Goal: Task Accomplishment & Management: Manage account settings

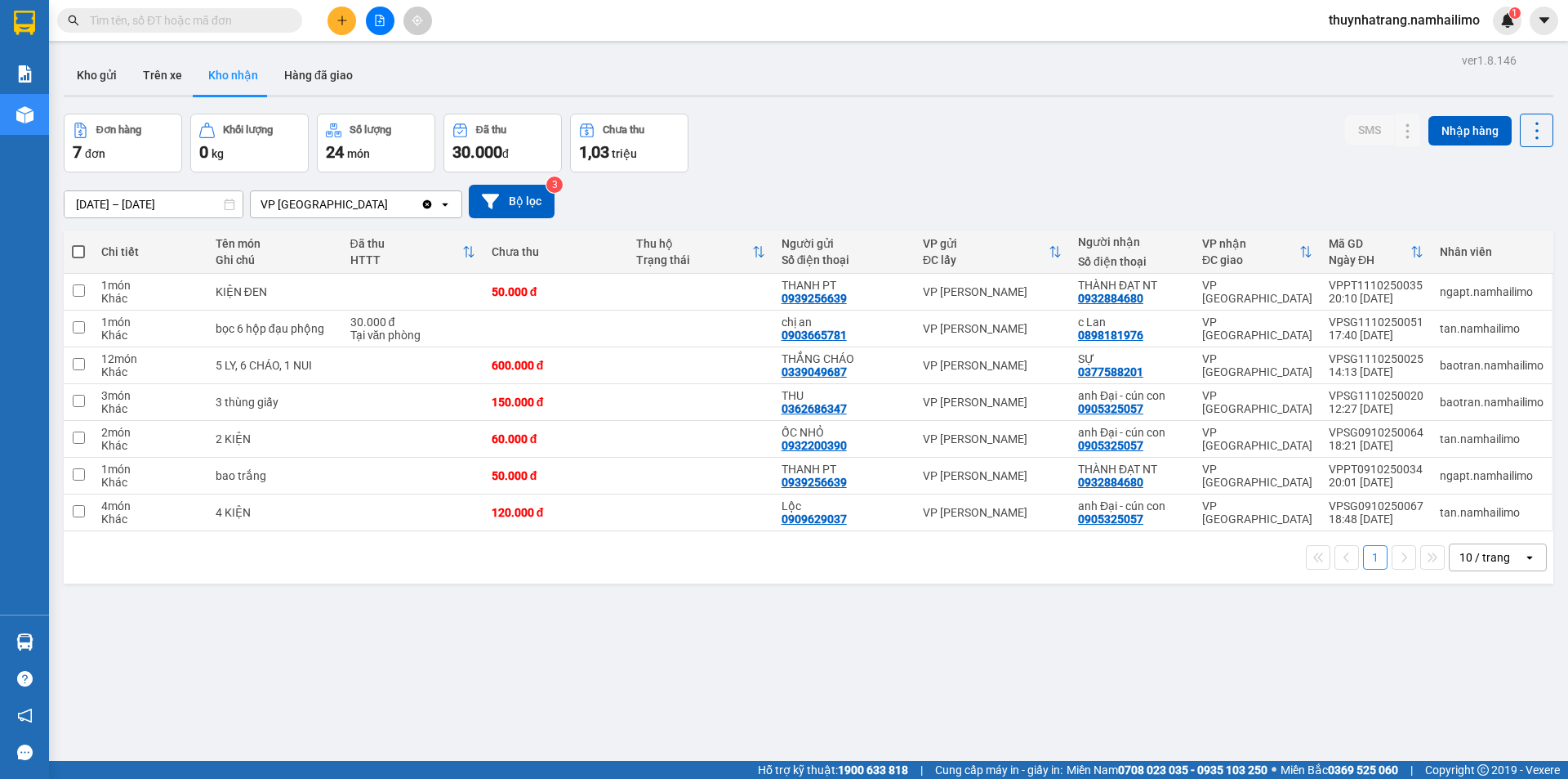
click at [1135, 684] on div "ver 1.8.146 Kho gửi Trên xe Kho nhận Hàng đã giao Đơn hàng 7 đơn Khối lượng 0 k…" at bounding box center [808, 438] width 1502 height 779
click at [1370, 371] on icon at bounding box center [1376, 365] width 12 height 12
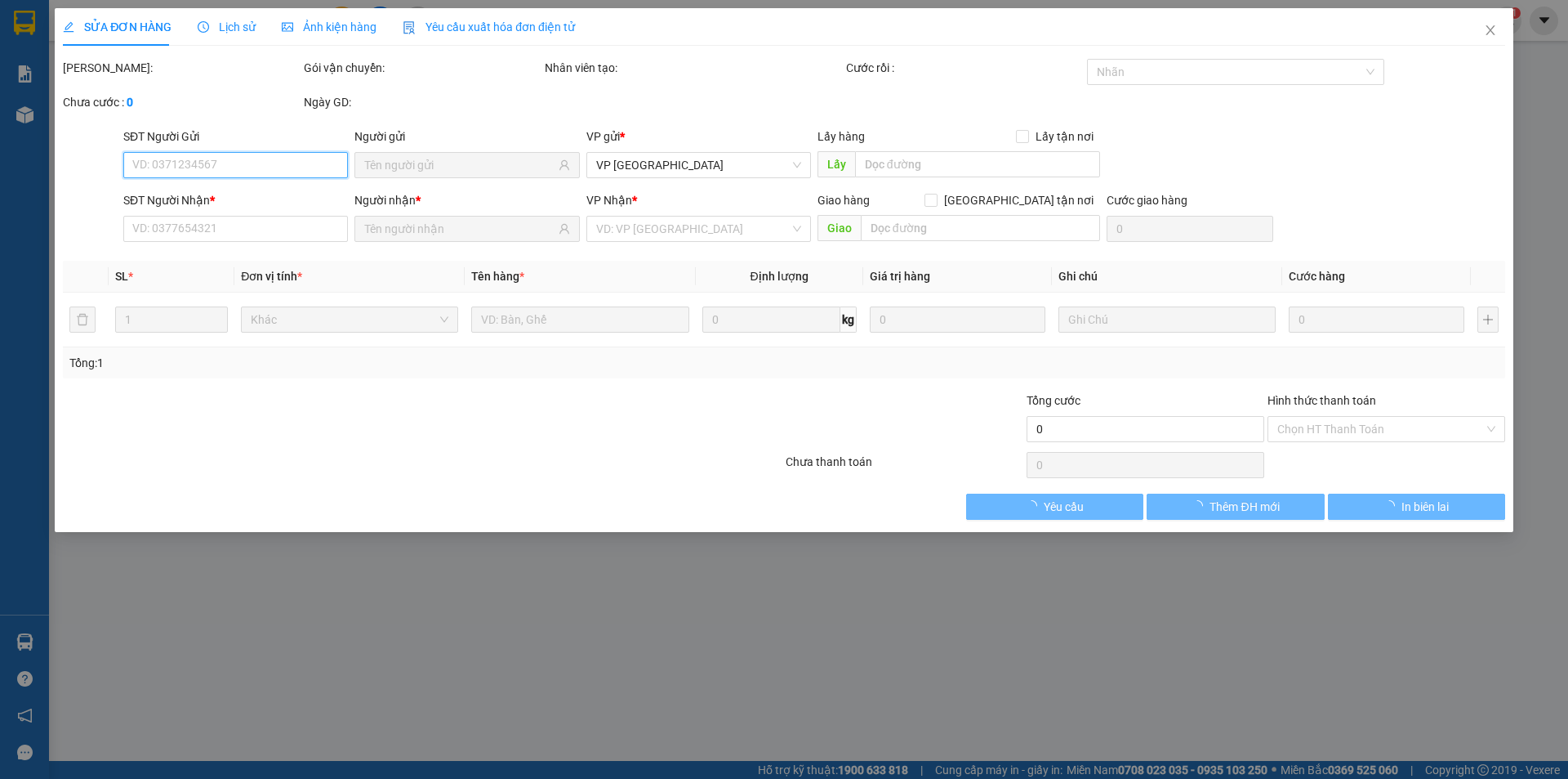
type input "0339049687"
type input "THẮNG CHÁO"
type input "0377588201"
type input "SỰ"
type input "600.000"
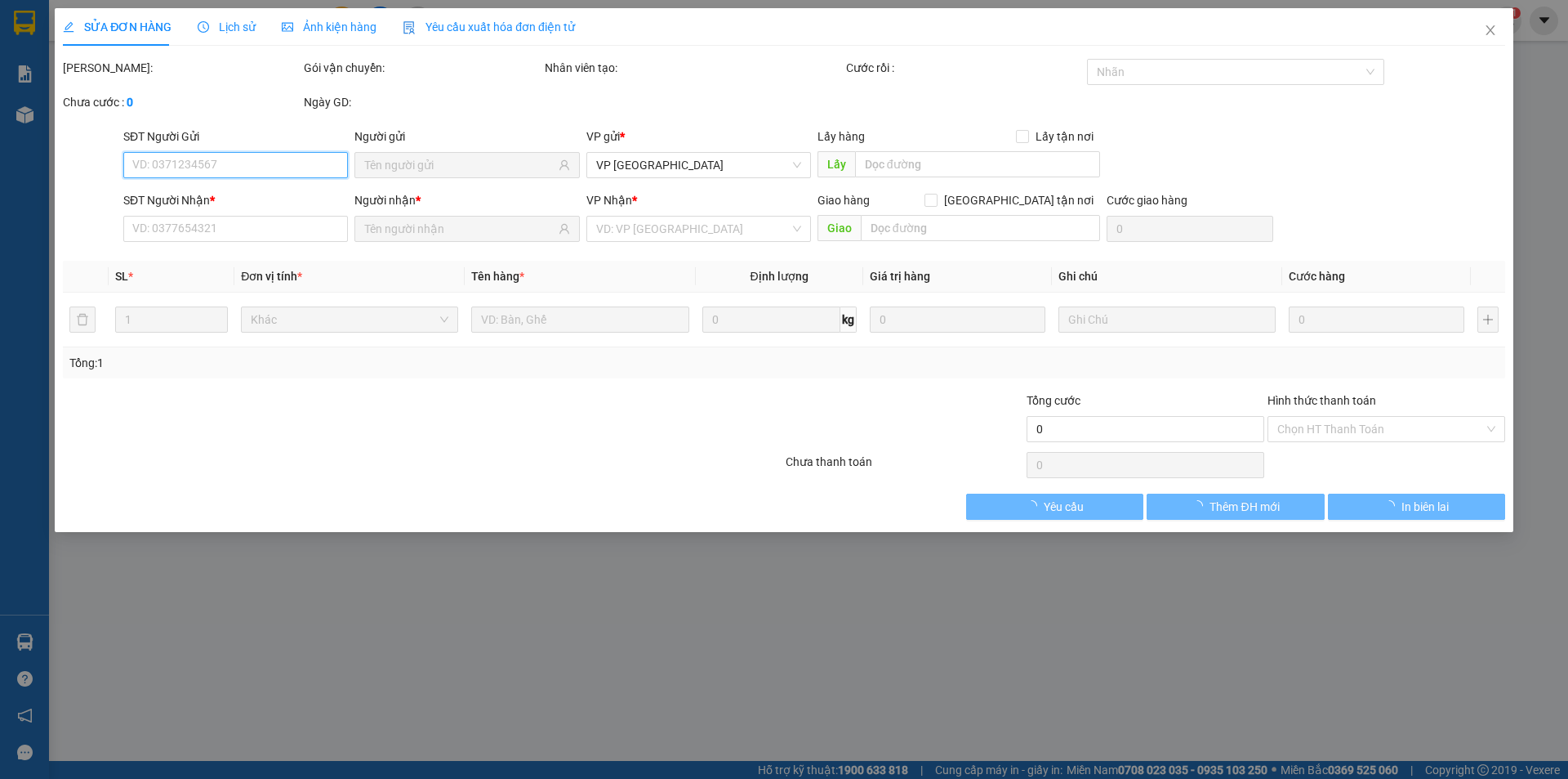
type input "600.000"
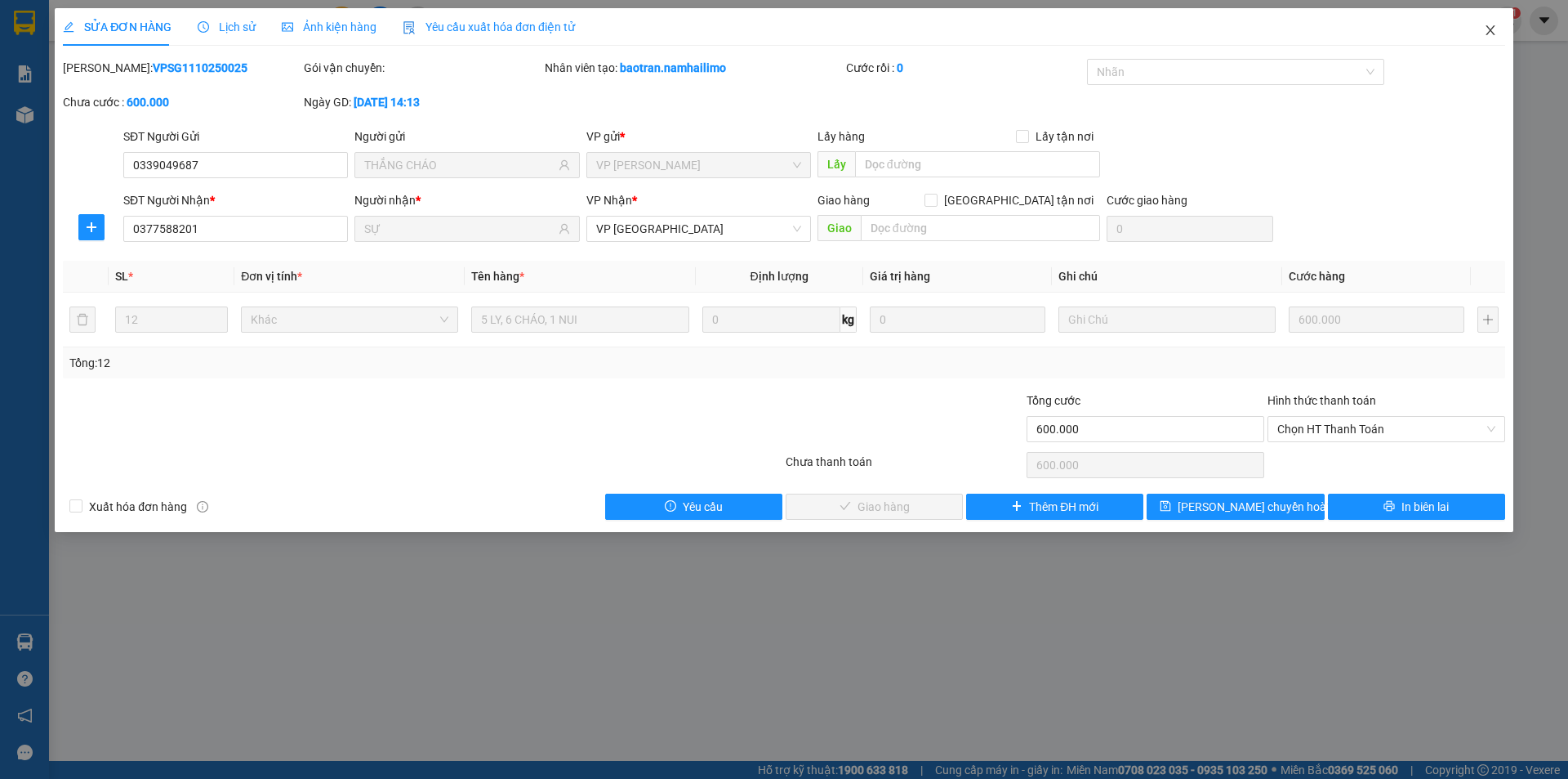
click at [1493, 30] on icon "close" at bounding box center [1490, 29] width 13 height 13
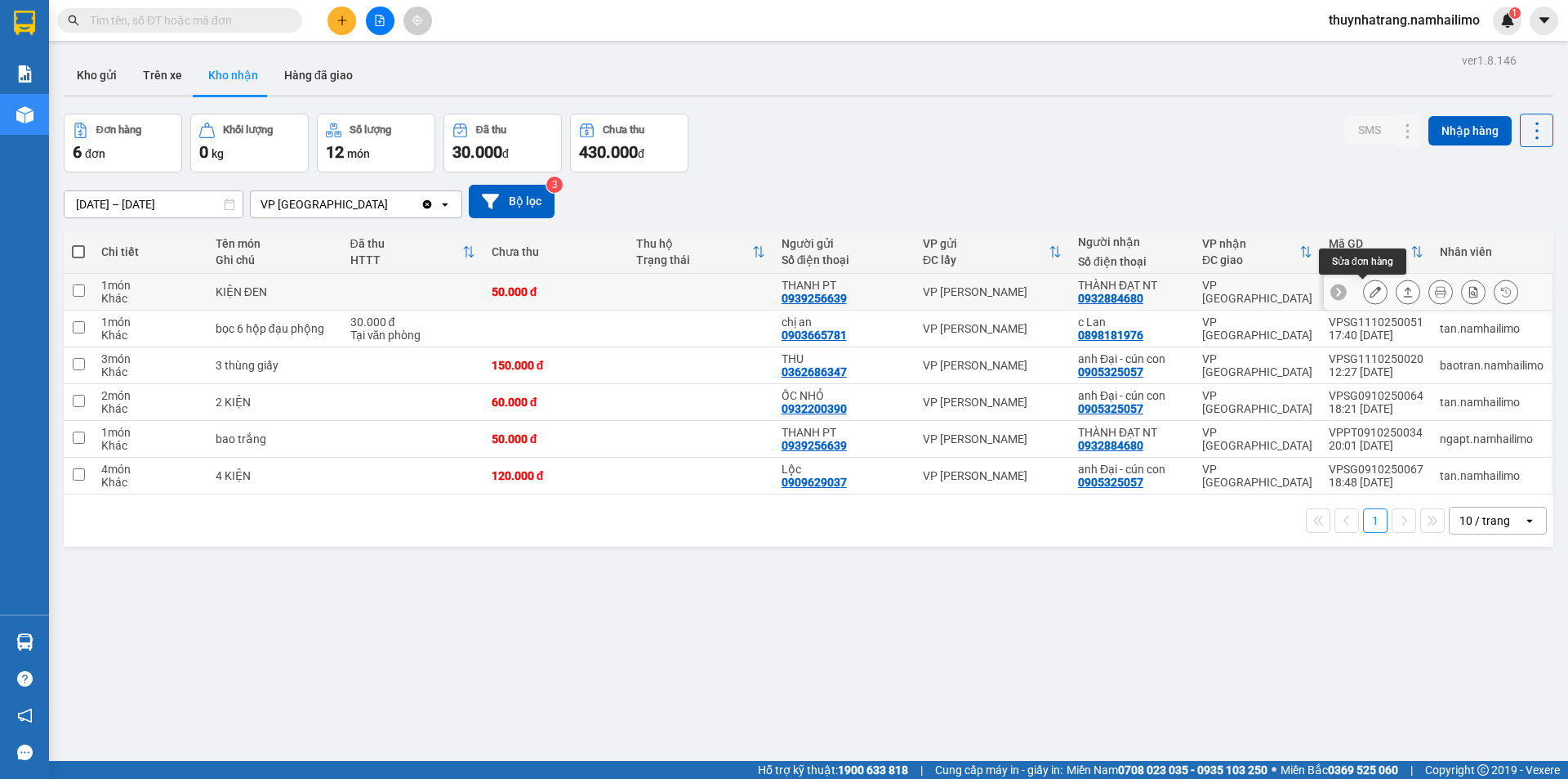
click at [1370, 292] on icon at bounding box center [1376, 292] width 12 height 12
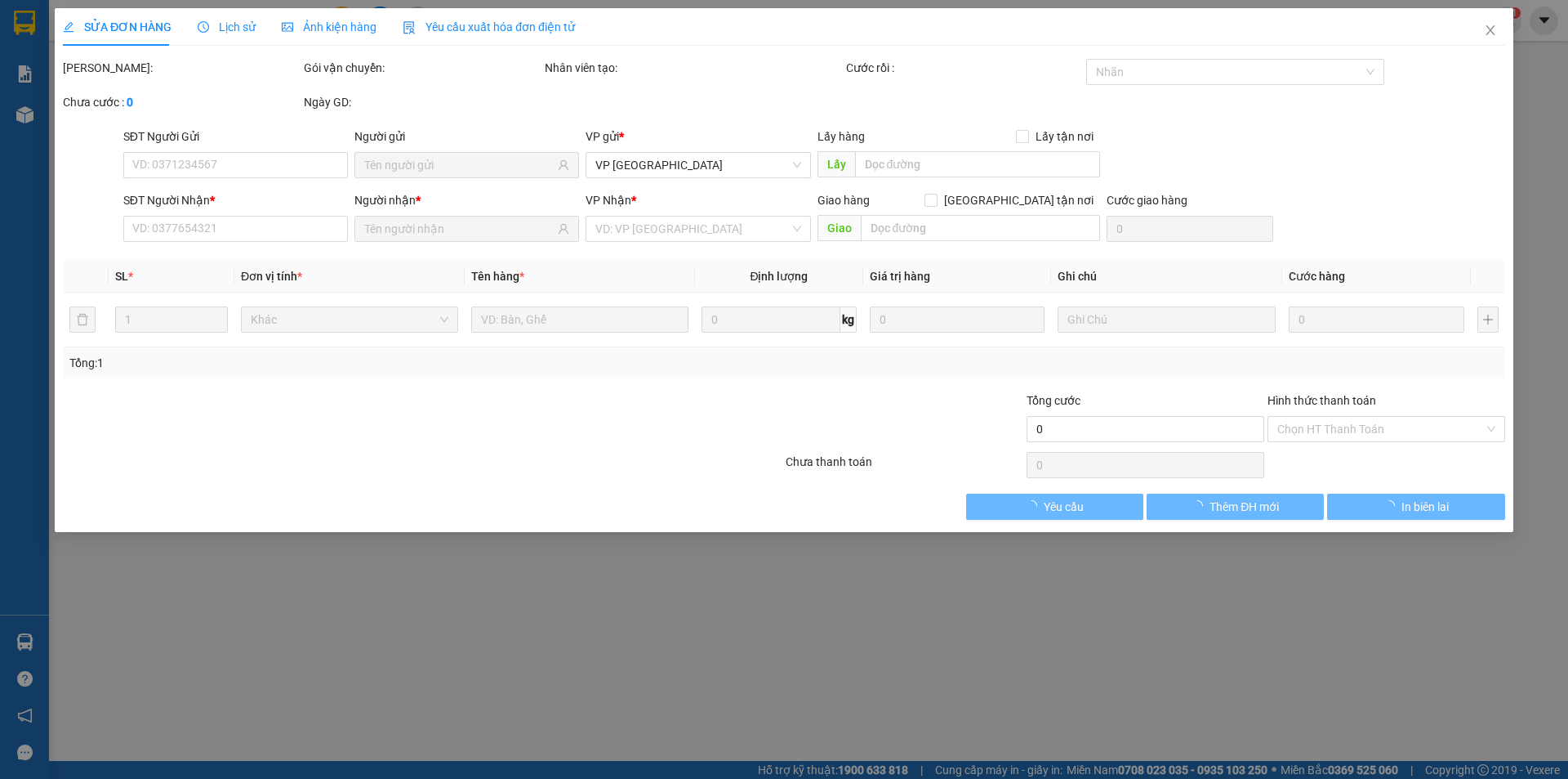
type input "0939256639"
type input "THANH PT"
type input "0932884680"
type input "THÀNH ĐẠT NT"
type input "50.000"
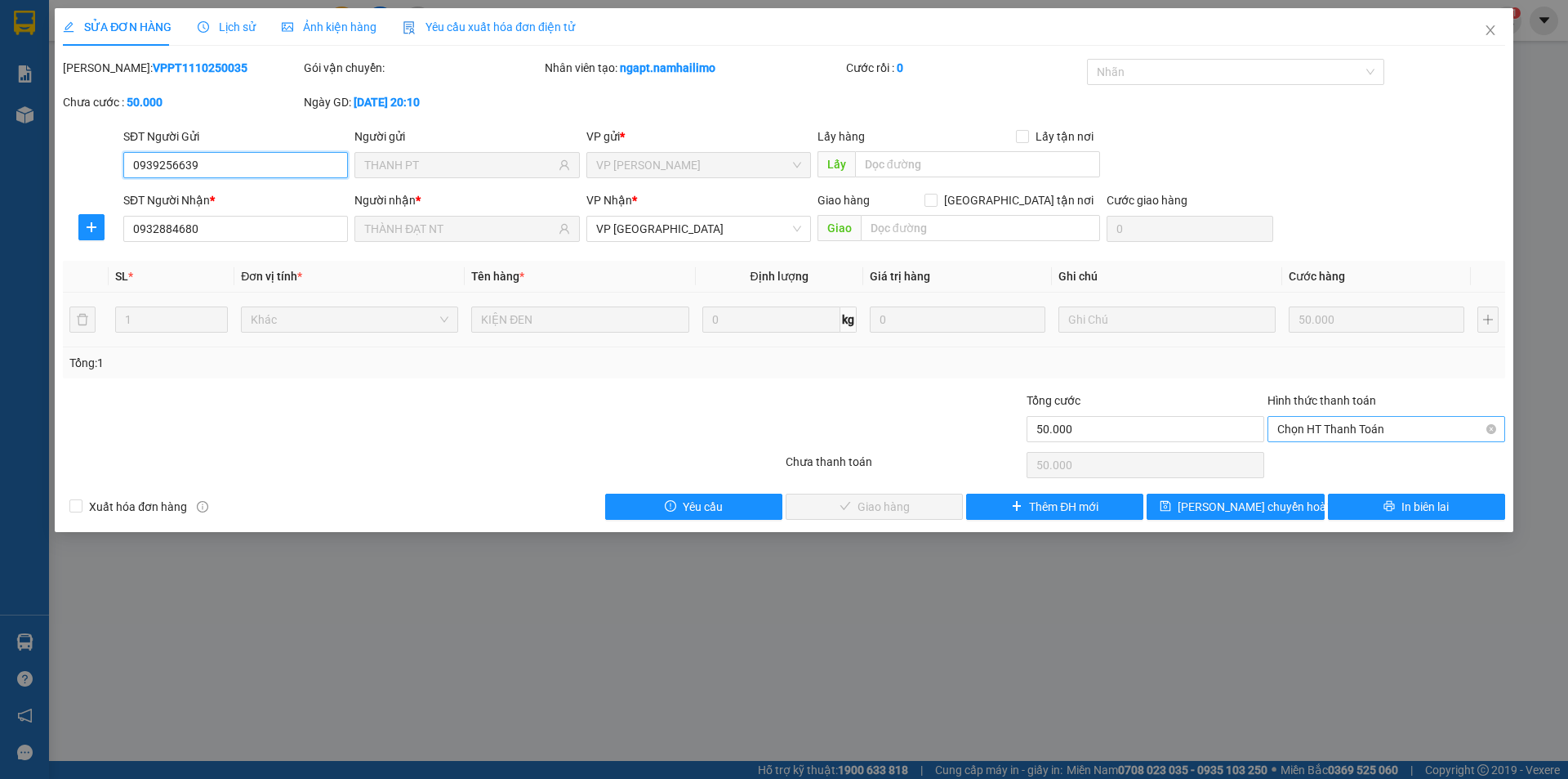
click at [1360, 426] on span "Chọn HT Thanh Toán" at bounding box center [1386, 428] width 218 height 24
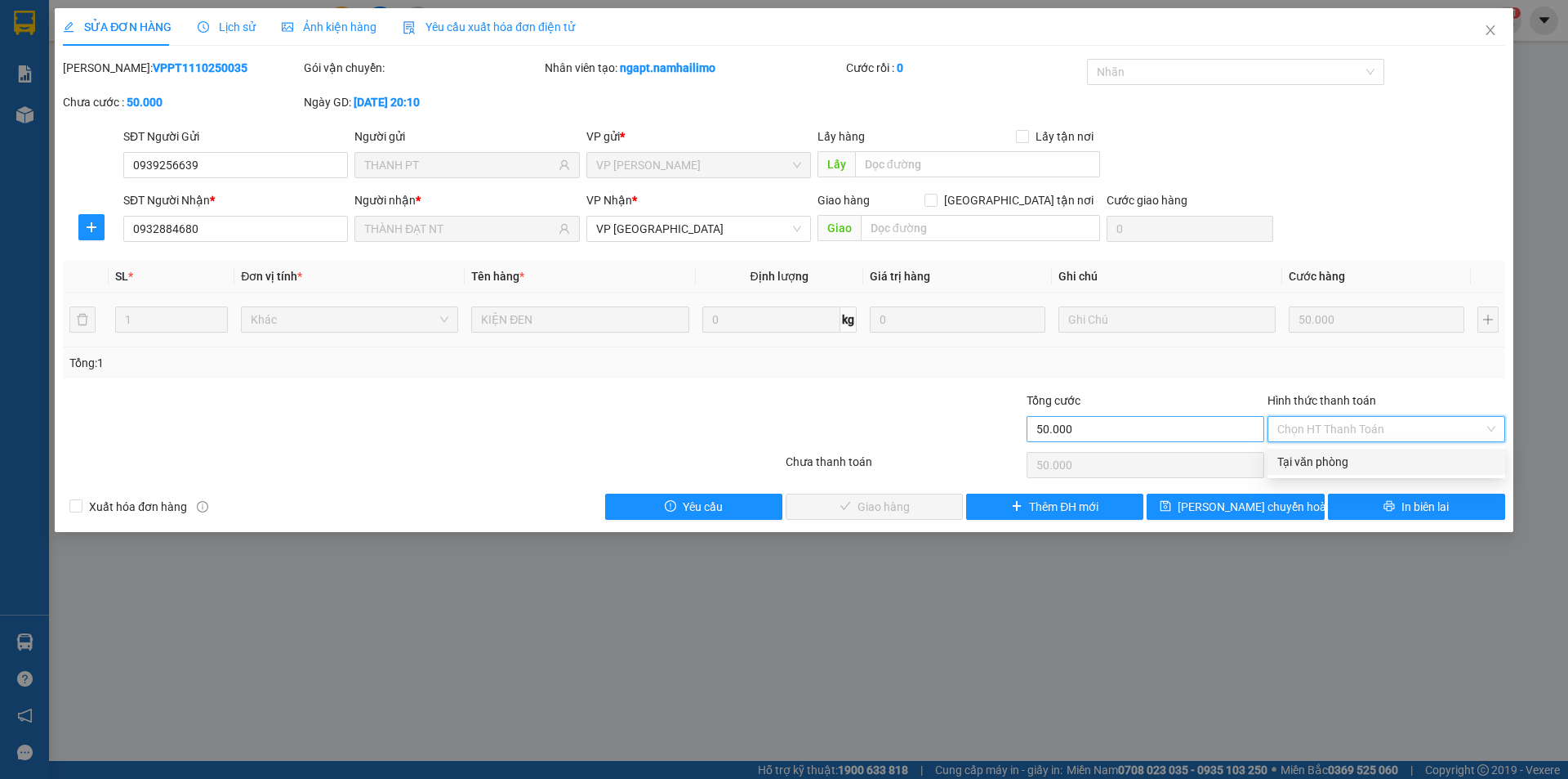
drag, startPoint x: 1351, startPoint y: 458, endPoint x: 1115, endPoint y: 439, distance: 236.8
click at [1350, 458] on div "Tại văn phòng" at bounding box center [1386, 462] width 218 height 18
type input "0"
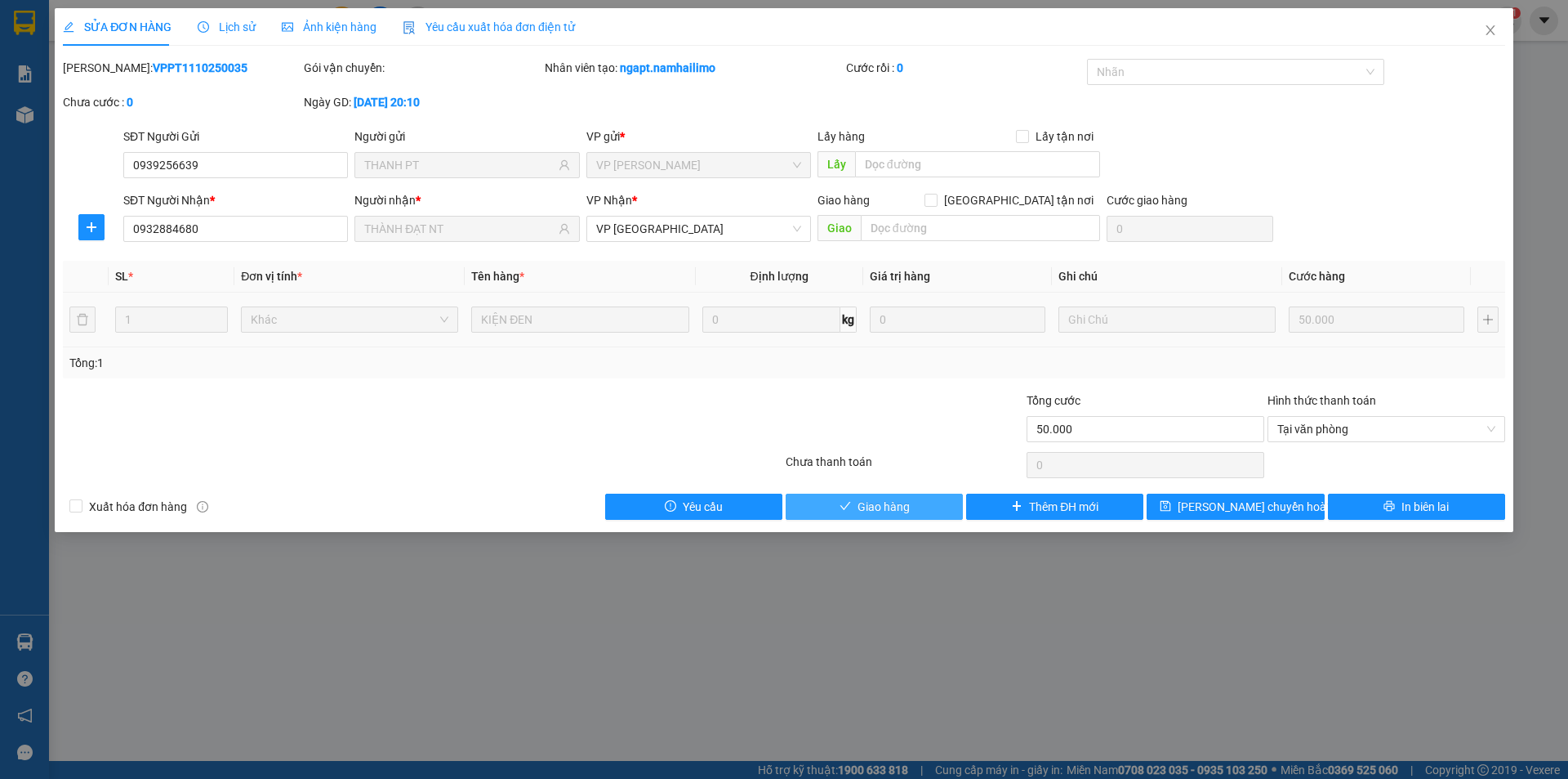
drag, startPoint x: 919, startPoint y: 505, endPoint x: 991, endPoint y: 452, distance: 89.4
click at [926, 501] on button "Giao hàng" at bounding box center [874, 507] width 177 height 26
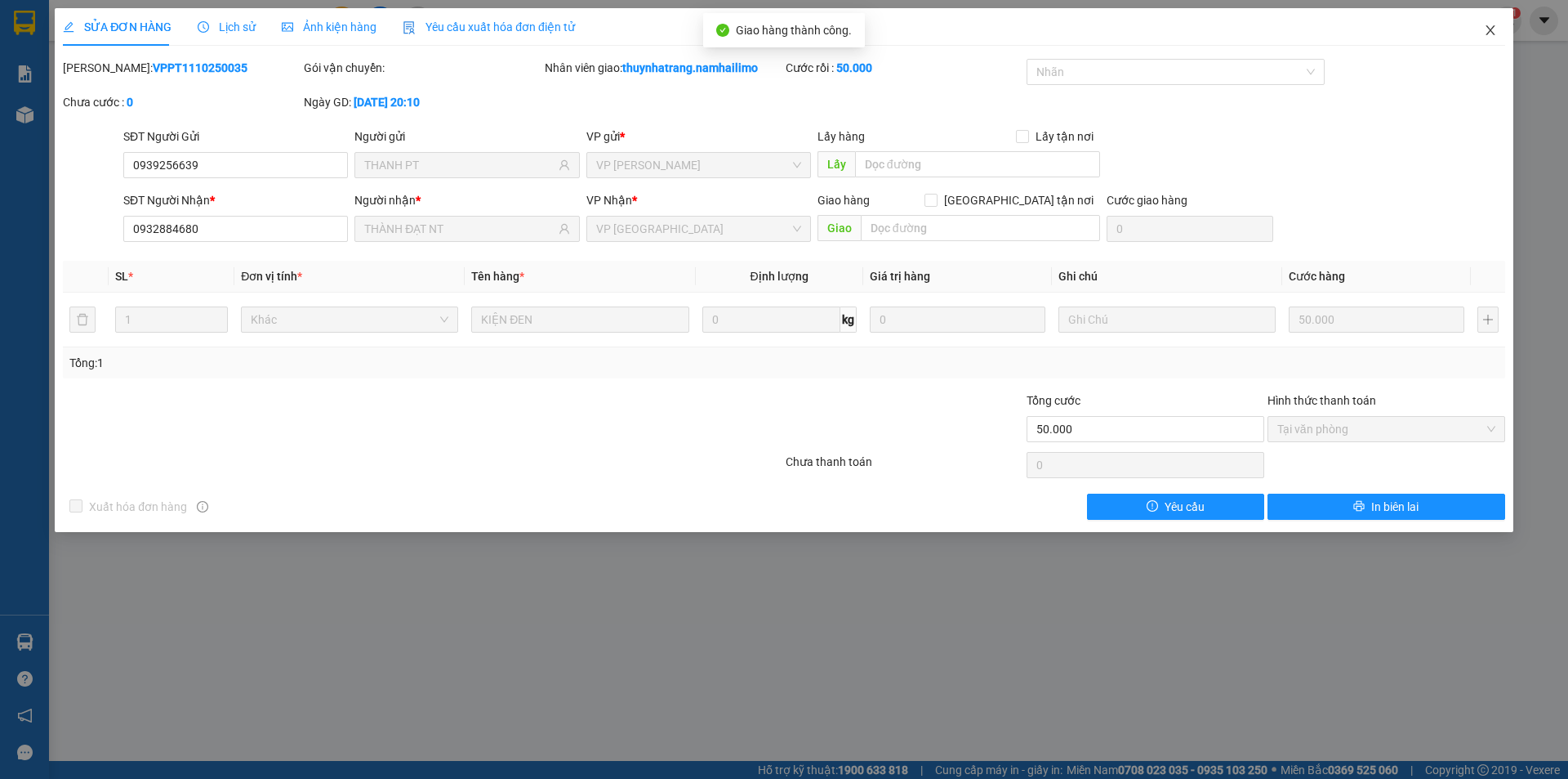
click at [1493, 33] on icon "close" at bounding box center [1490, 30] width 9 height 10
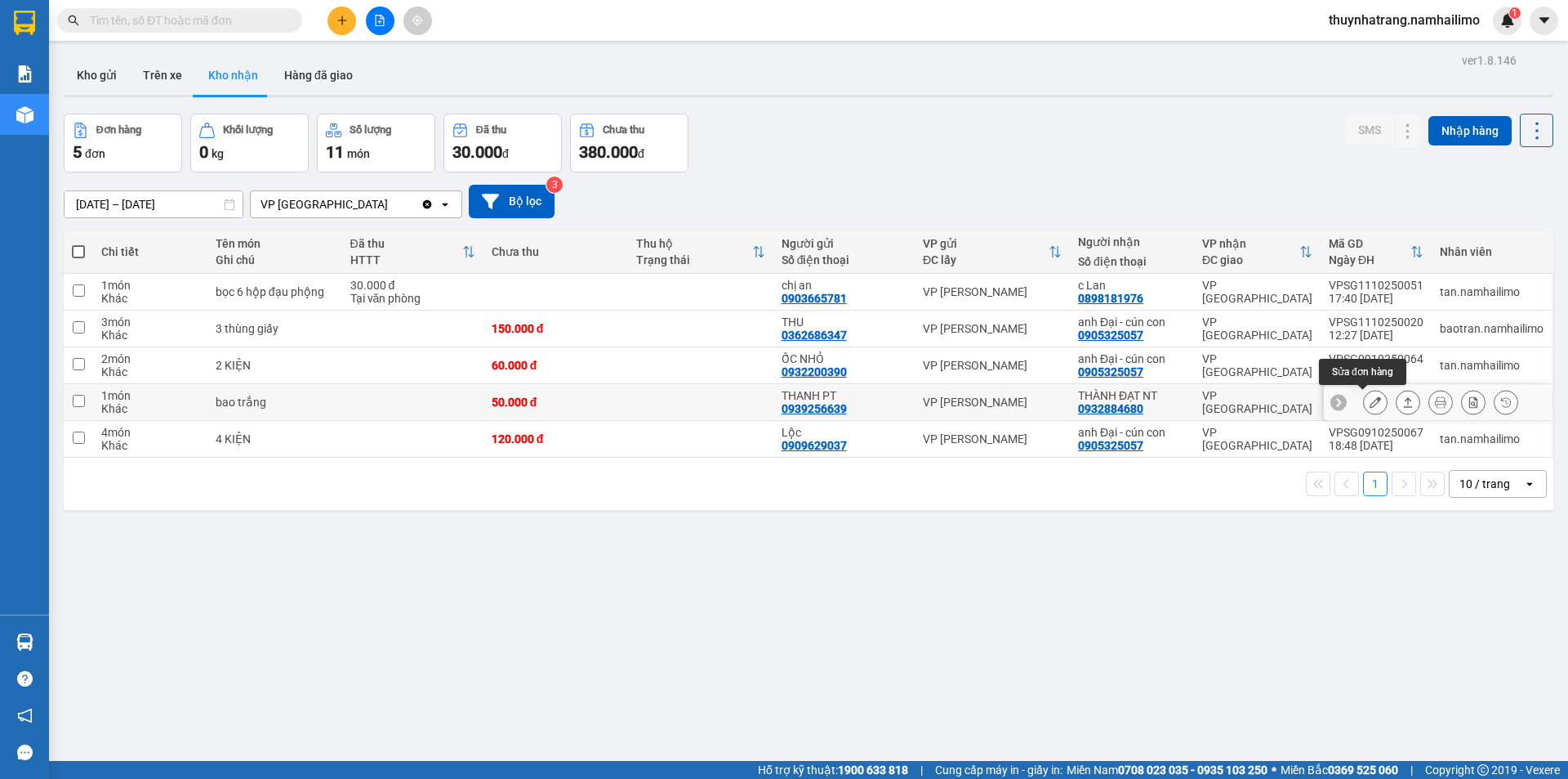
click at [1370, 402] on icon at bounding box center [1376, 402] width 12 height 12
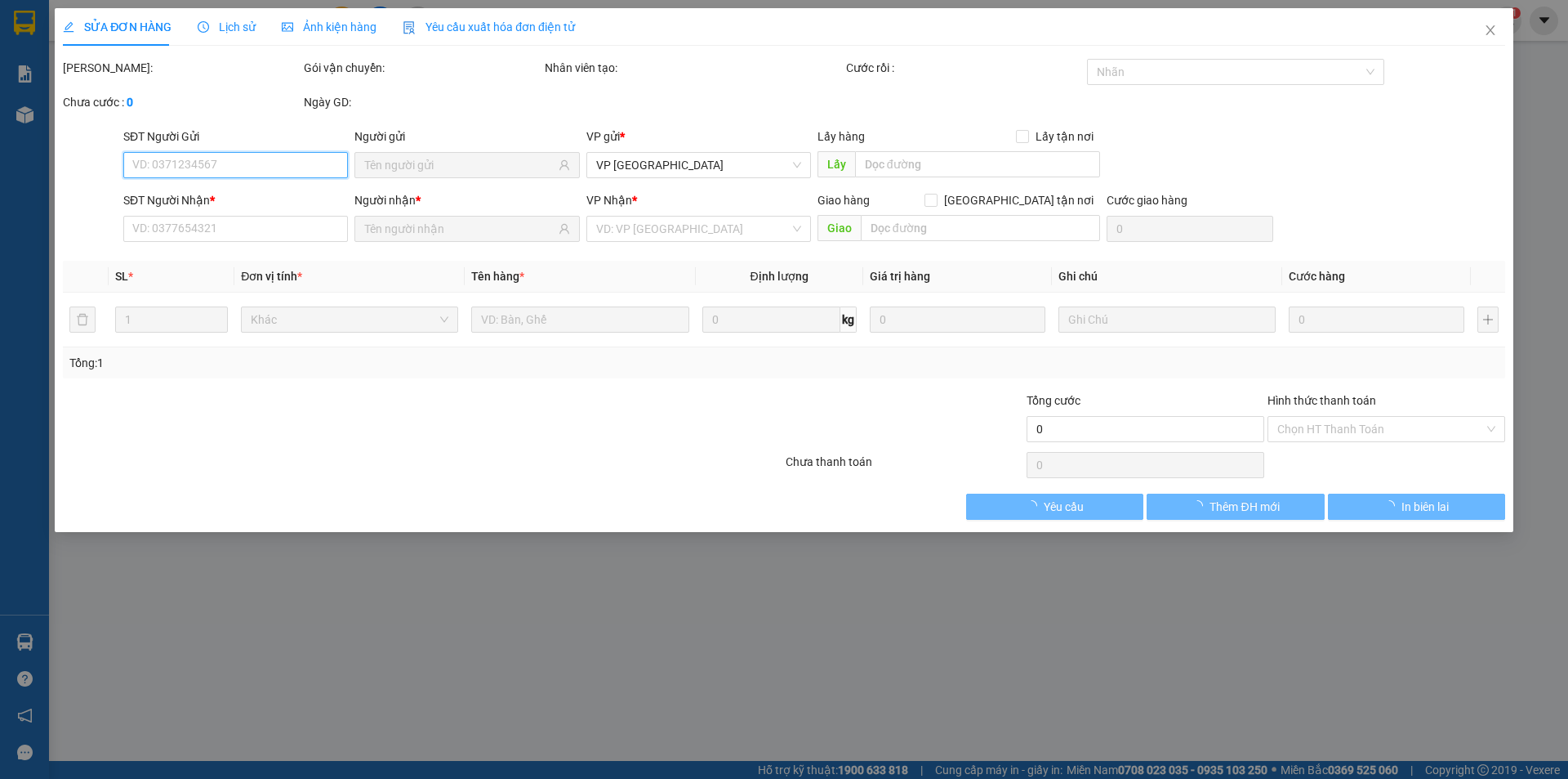
type input "0939256639"
type input "THANH PT"
type input "0932884680"
type input "THÀNH ĐẠT NT"
type input "50.000"
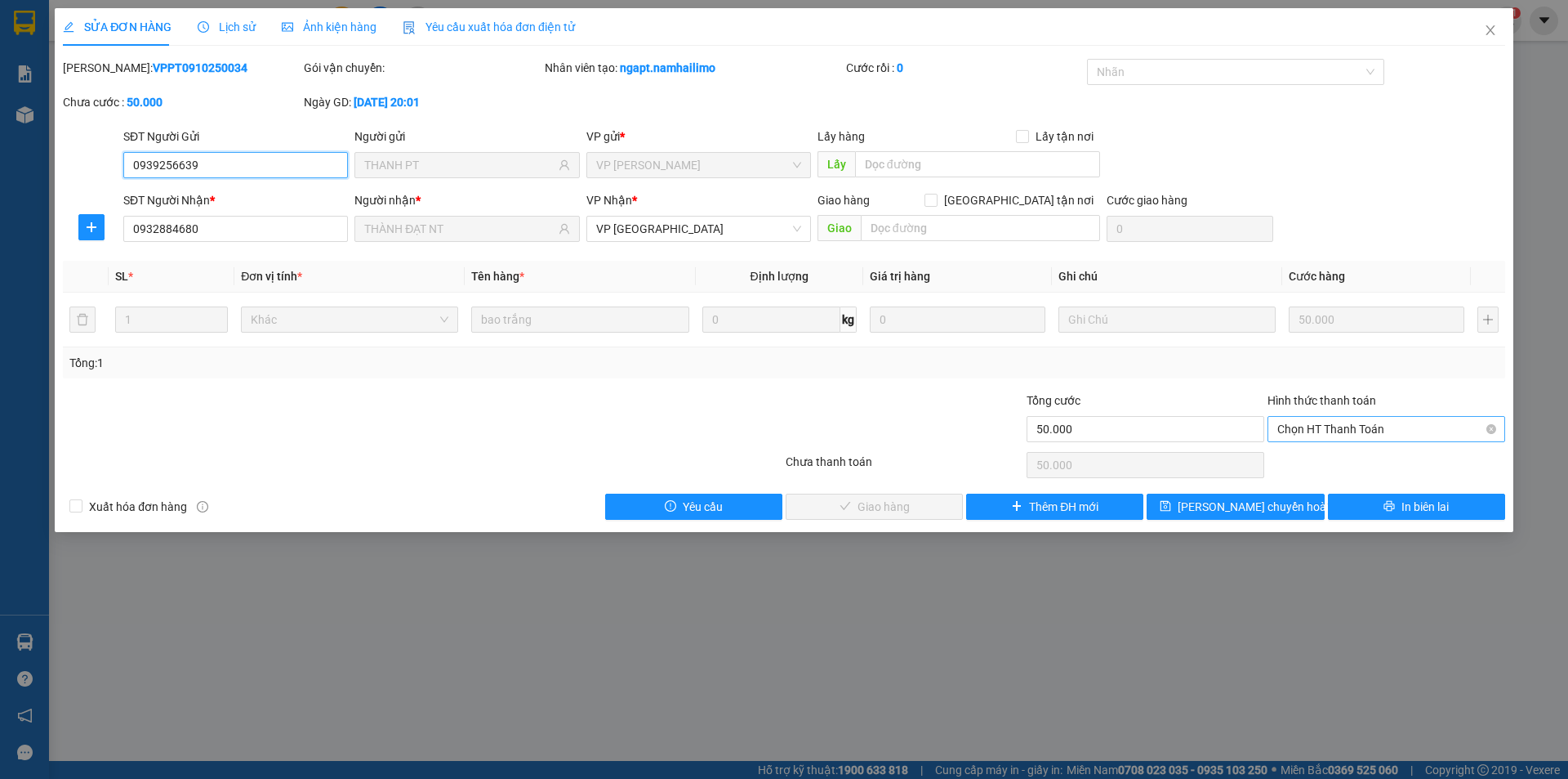
click at [1359, 428] on span "Chọn HT Thanh Toán" at bounding box center [1386, 428] width 218 height 24
drag, startPoint x: 1330, startPoint y: 463, endPoint x: 1287, endPoint y: 450, distance: 44.9
click at [1329, 463] on div "Tại văn phòng" at bounding box center [1386, 462] width 218 height 18
type input "0"
drag, startPoint x: 913, startPoint y: 510, endPoint x: 1086, endPoint y: 428, distance: 191.4
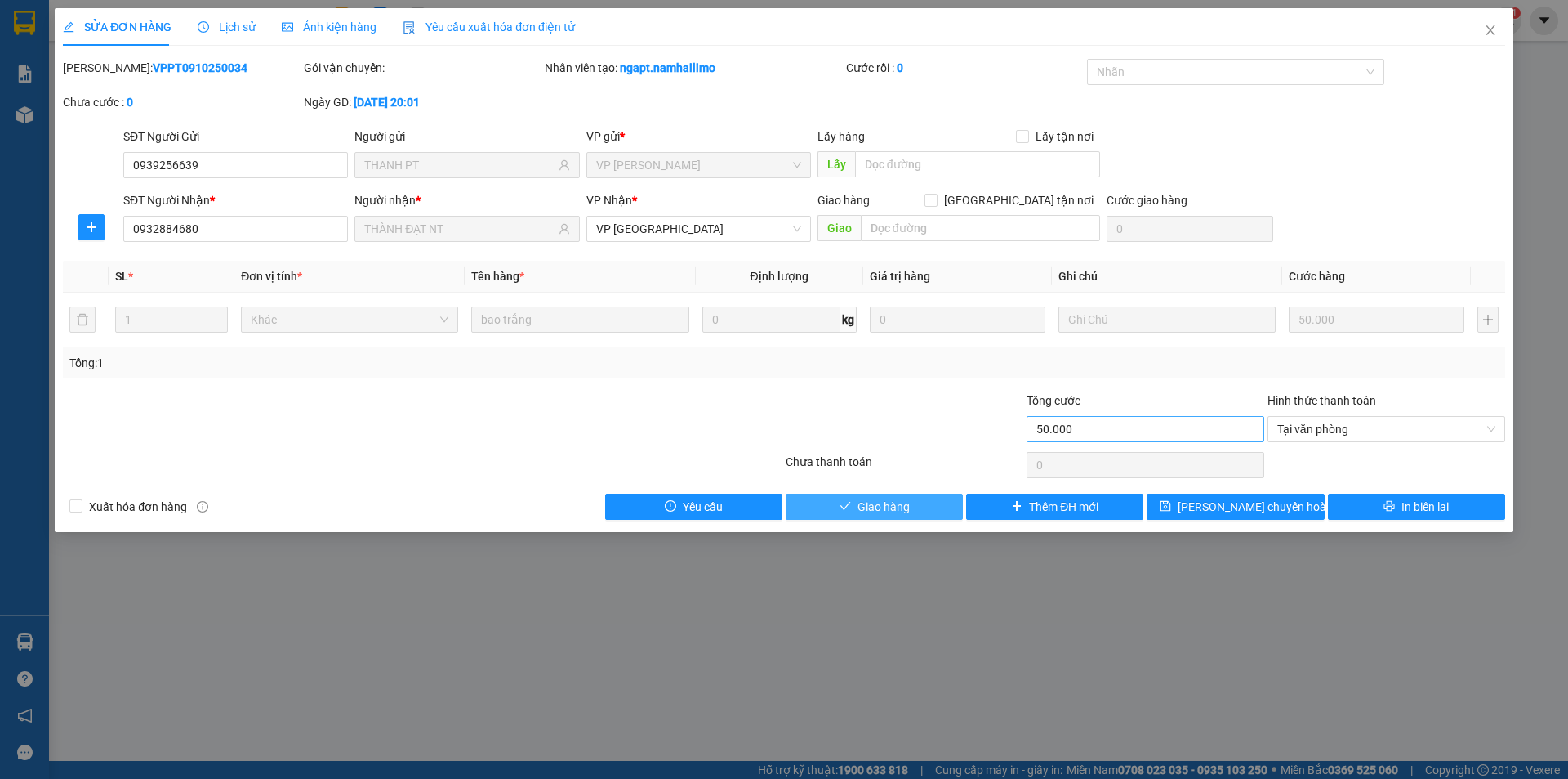
click at [919, 509] on button "Giao hàng" at bounding box center [874, 507] width 177 height 26
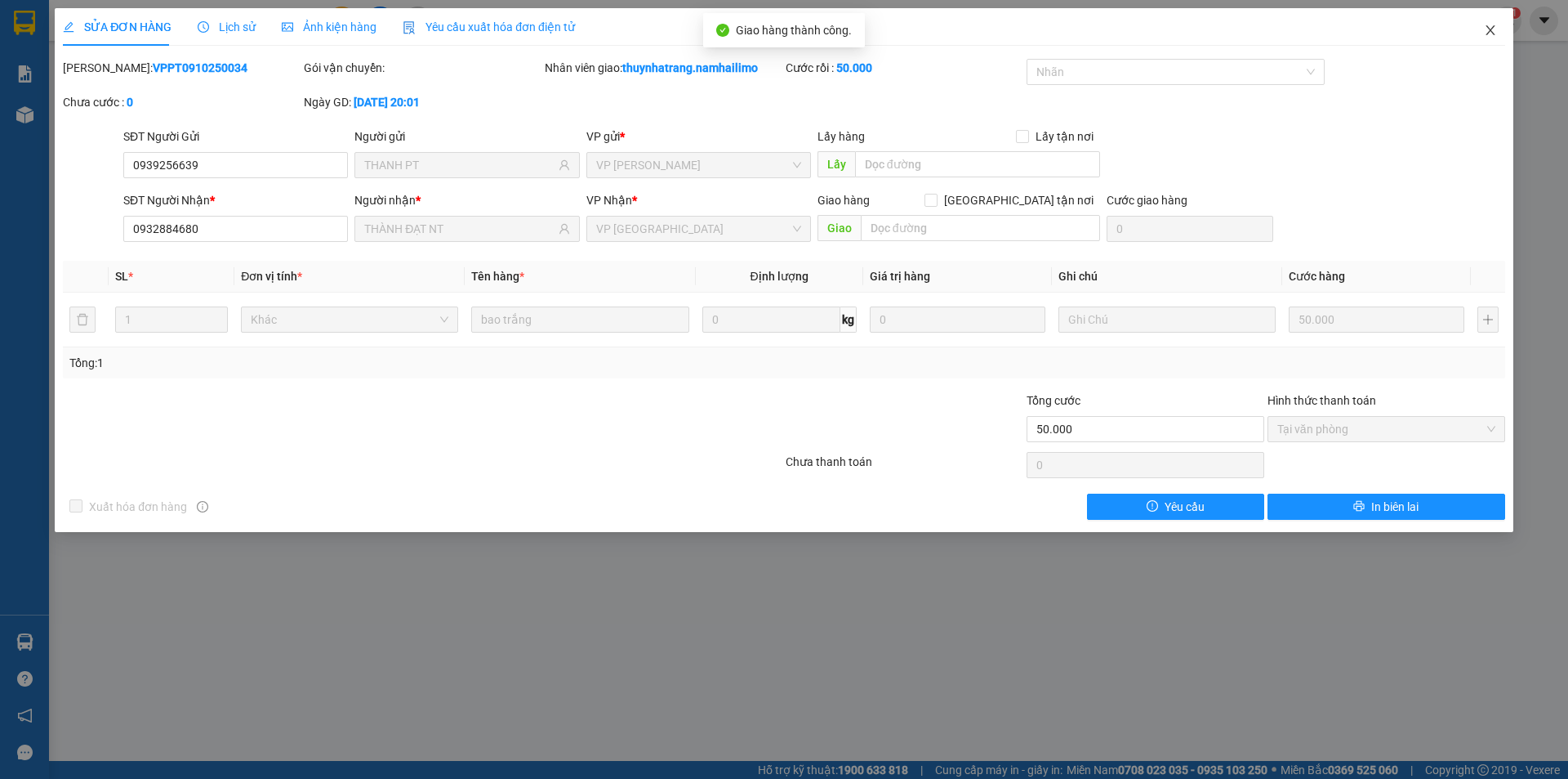
click at [1493, 32] on icon "close" at bounding box center [1490, 30] width 9 height 10
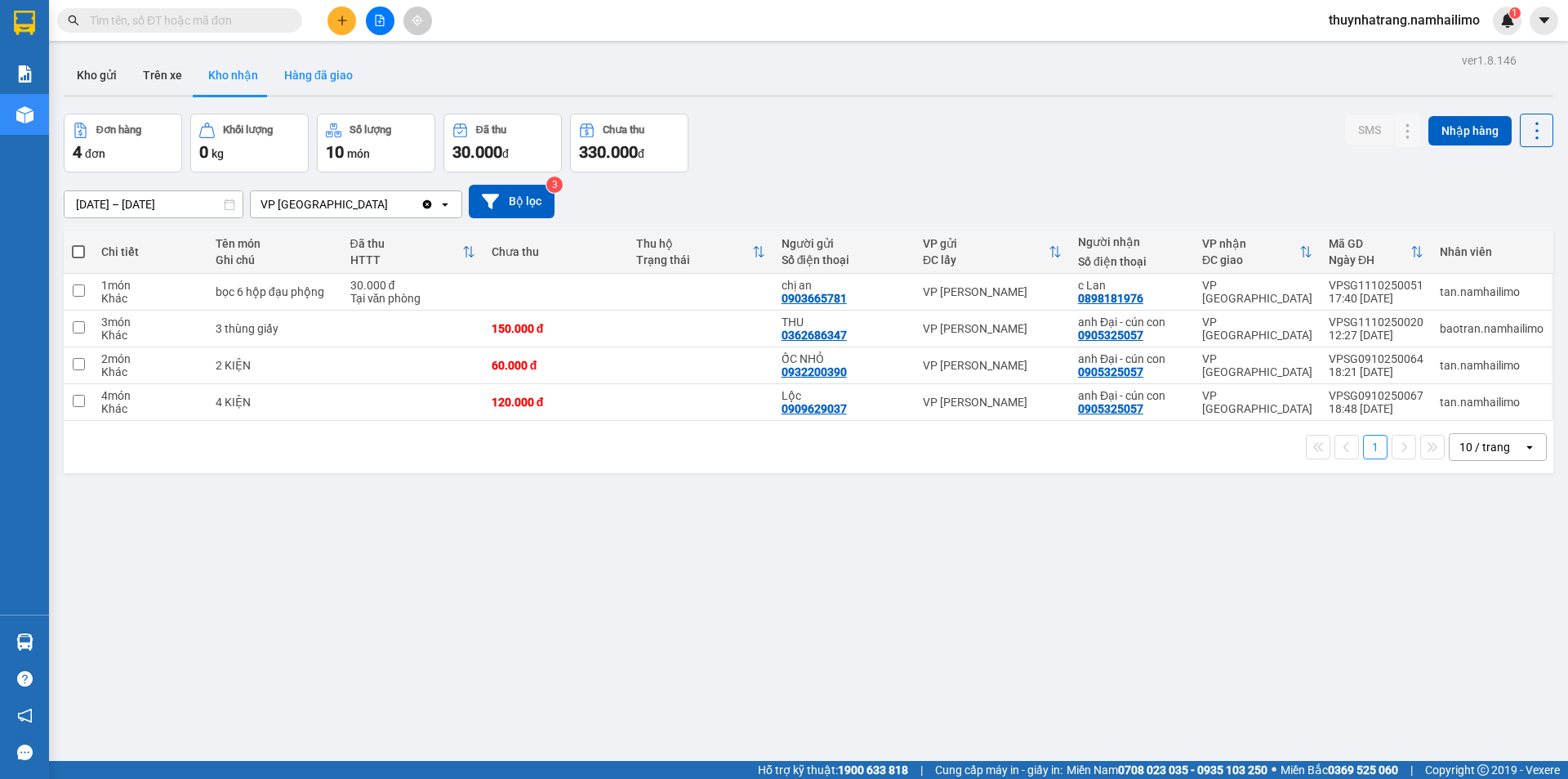
click at [320, 79] on button "Hàng đã giao" at bounding box center [318, 75] width 95 height 39
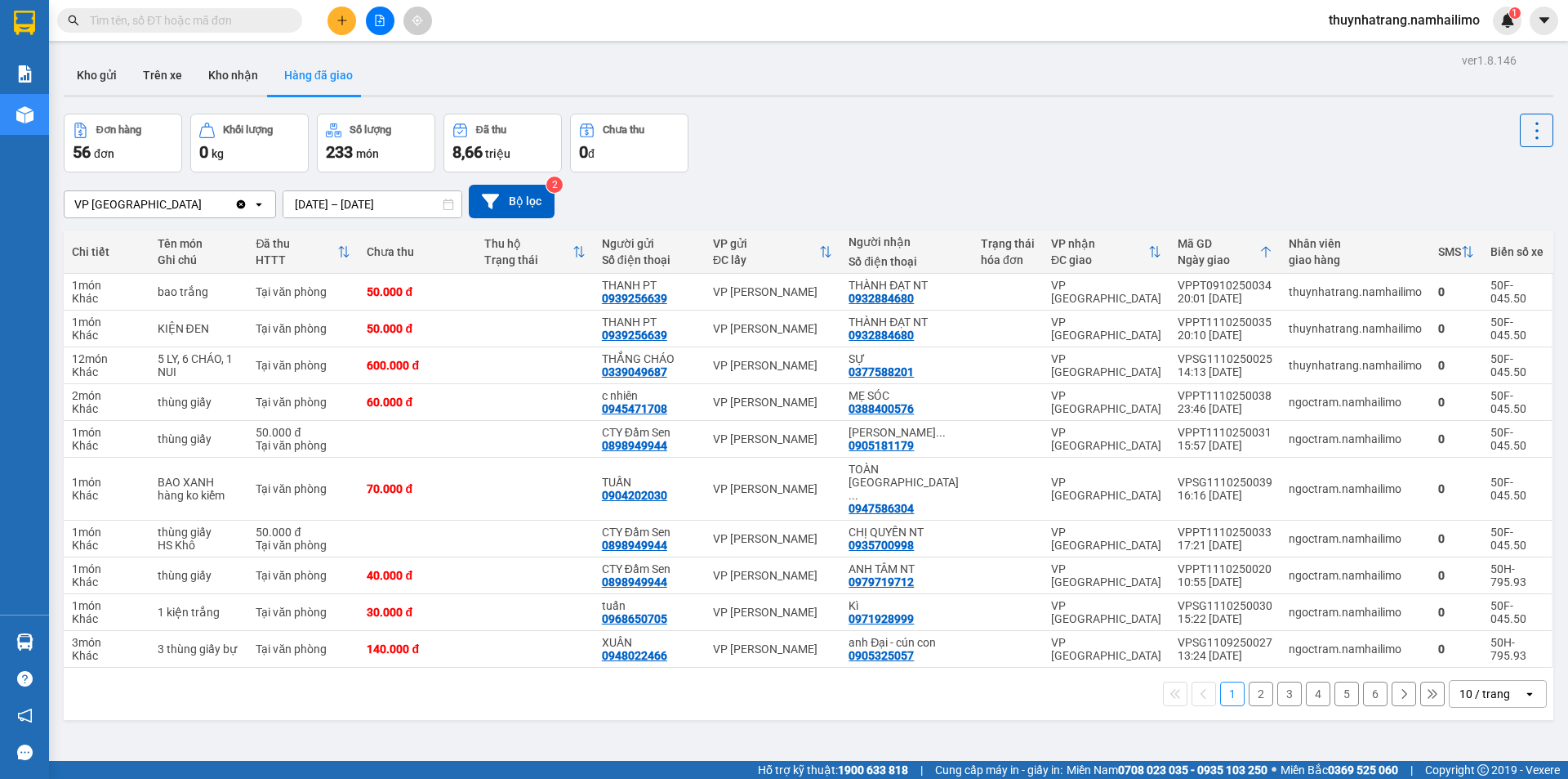
click at [144, 145] on div "56 đơn" at bounding box center [122, 151] width 101 height 23
click at [204, 213] on div "VP [GEOGRAPHIC_DATA]" at bounding box center [149, 204] width 169 height 26
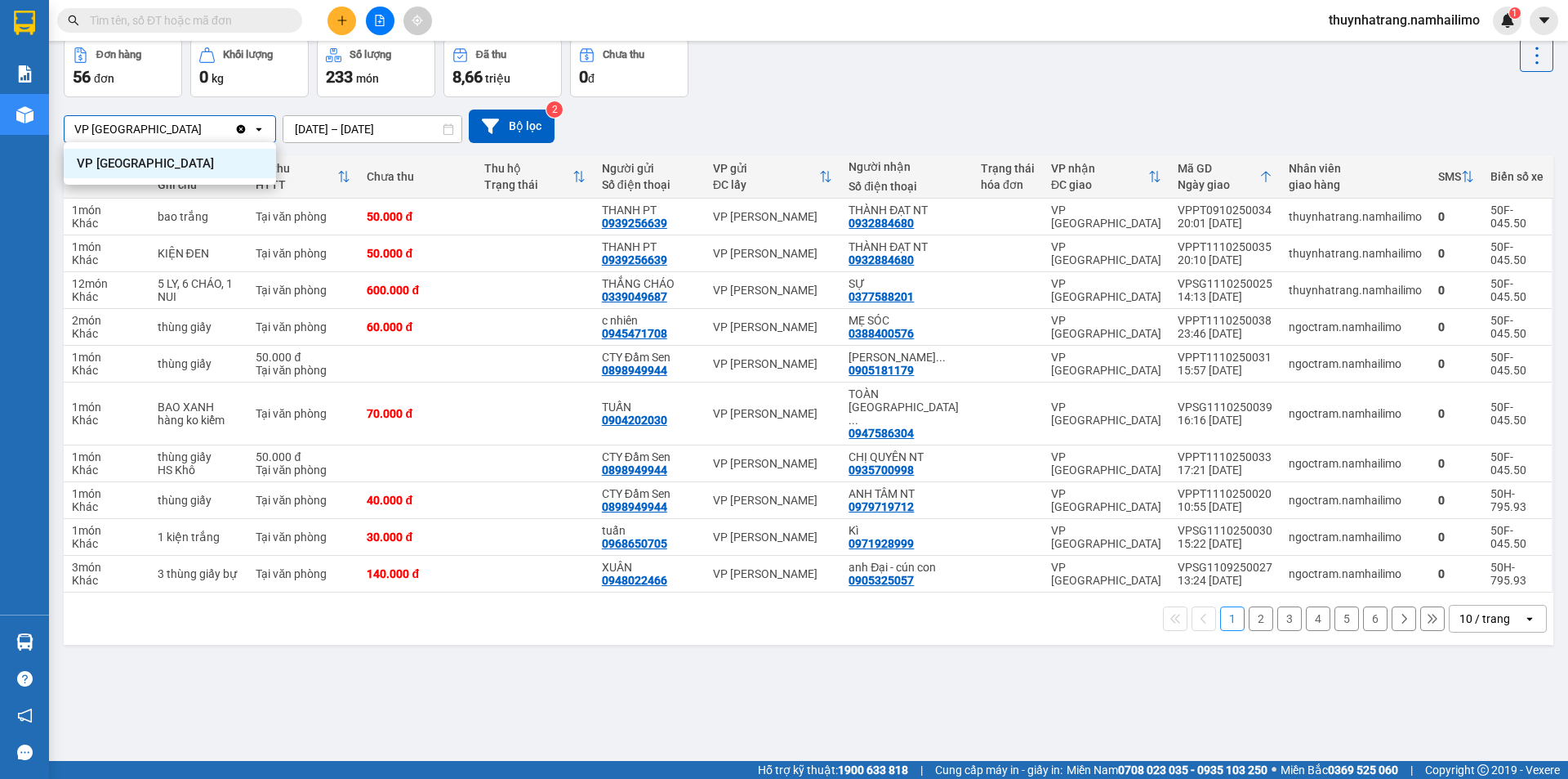
drag, startPoint x: 950, startPoint y: 120, endPoint x: 641, endPoint y: 83, distance: 311.2
click at [936, 120] on div "VP [GEOGRAPHIC_DATA] Clear value open [DATE] – [DATE] Press the down arrow key …" at bounding box center [808, 126] width 1490 height 33
click at [553, 108] on sup "2" at bounding box center [554, 109] width 17 height 17
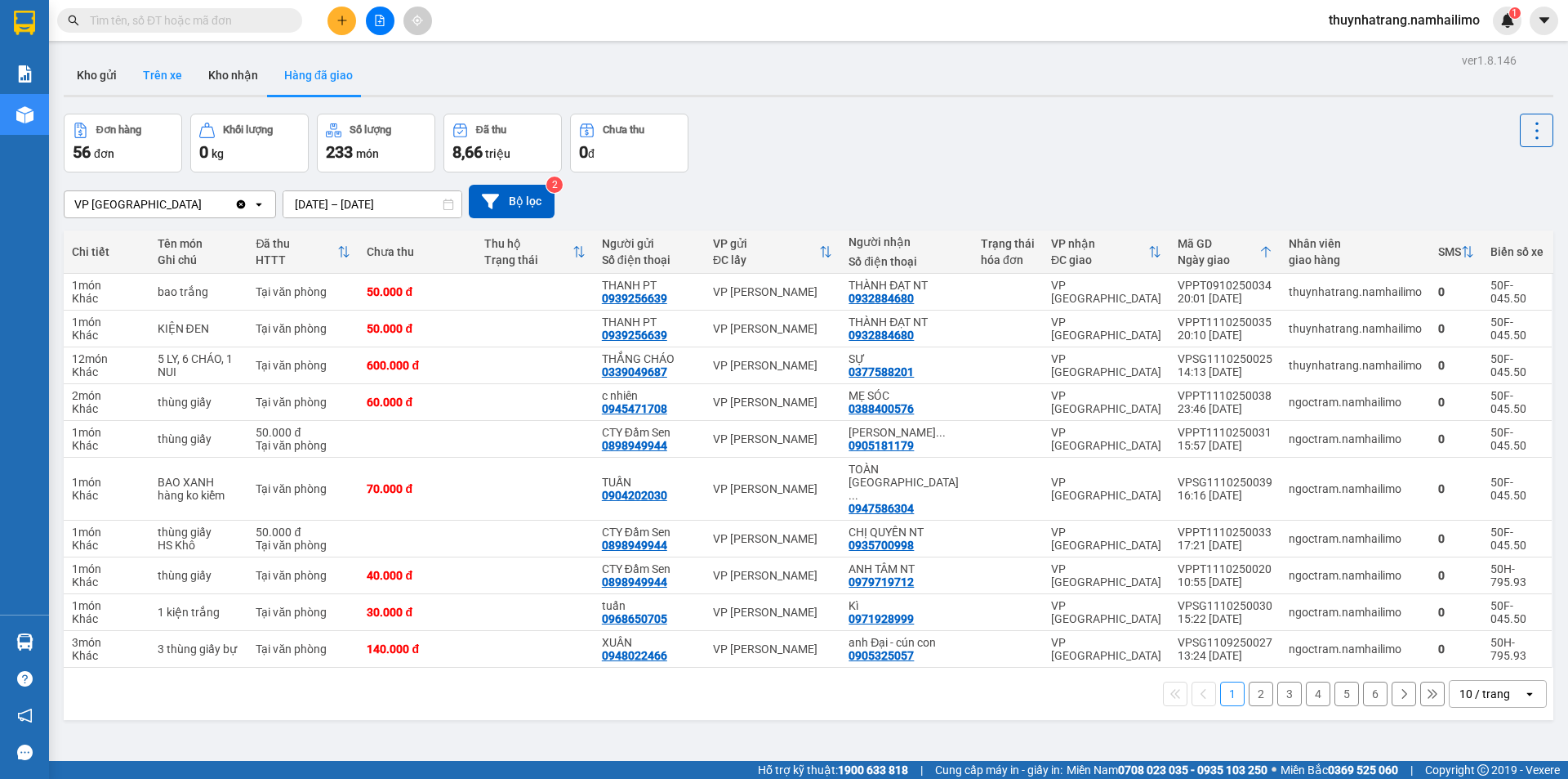
click at [159, 73] on button "Trên xe" at bounding box center [163, 75] width 66 height 39
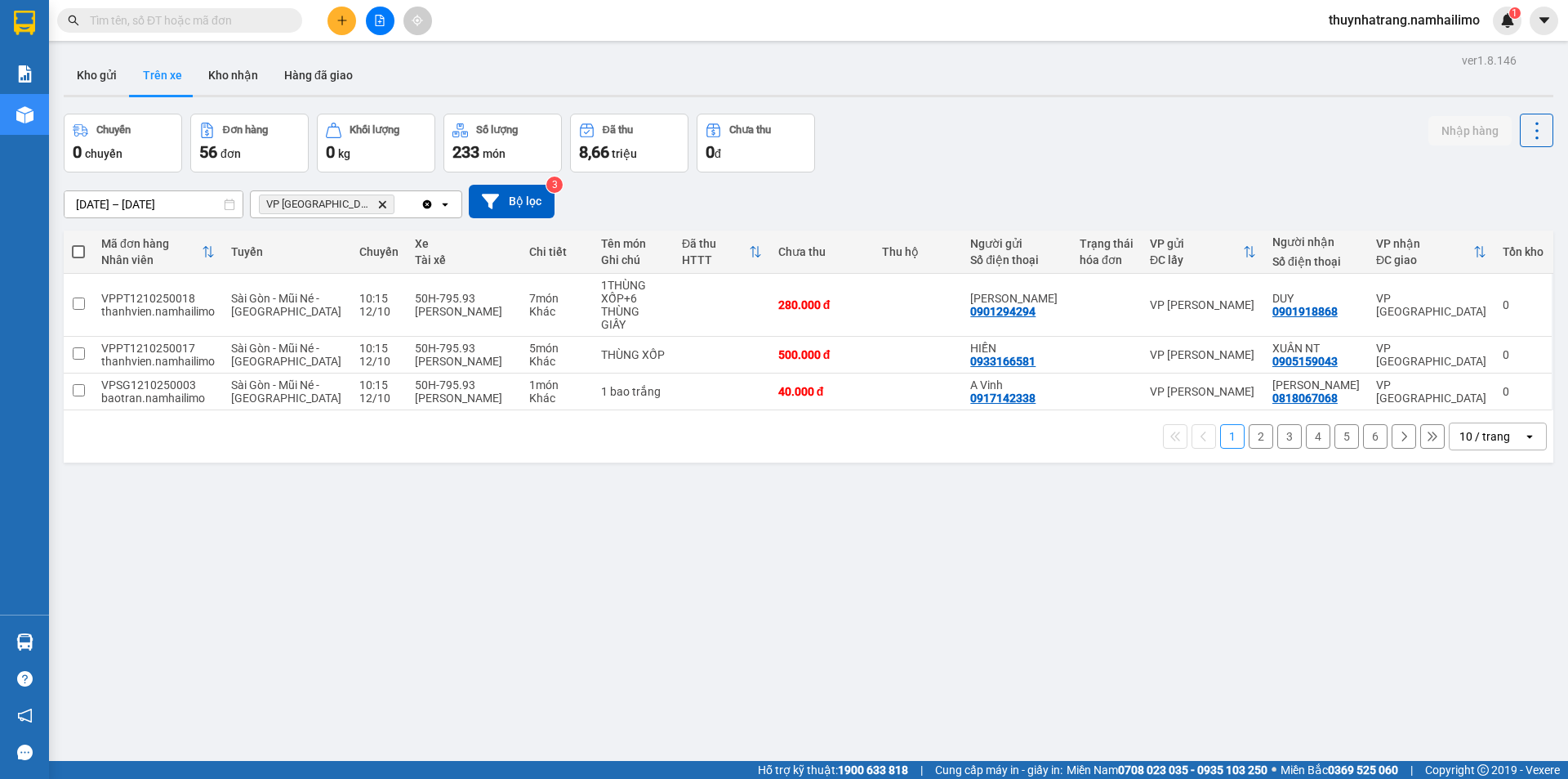
click at [74, 250] on span at bounding box center [77, 251] width 13 height 13
click at [78, 244] on input "checkbox" at bounding box center [78, 244] width 0 height 0
checkbox input "true"
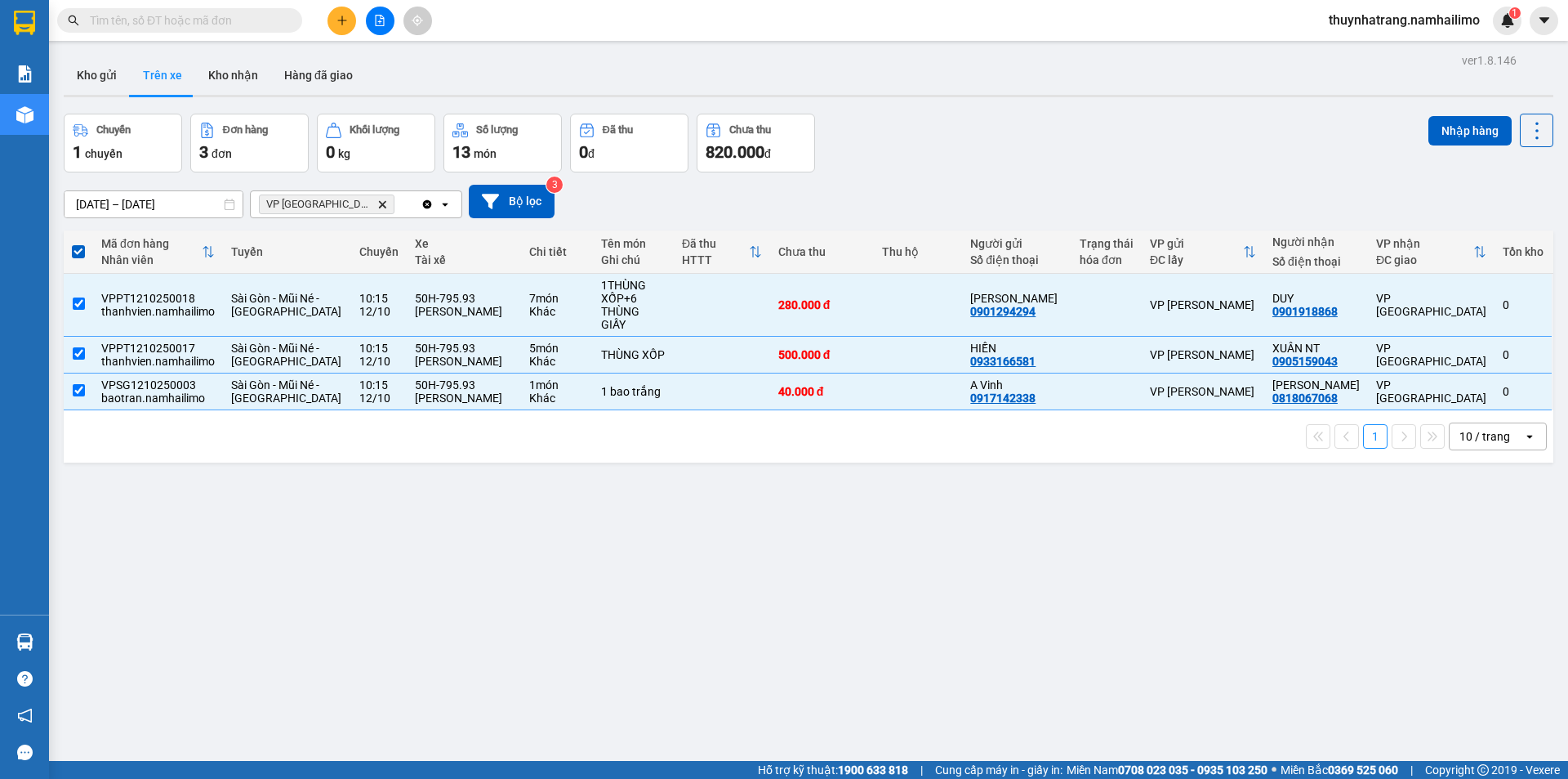
click at [990, 146] on div "Chuyến 1 chuyến Đơn hàng 3 đơn Khối lượng 0 kg Số lượng 13 món Đã thu 0 đ Chưa …" at bounding box center [808, 143] width 1490 height 59
click at [991, 656] on div "ver 1.8.146 Kho gửi Trên xe Kho nhận Hàng đã giao Chuyến 1 chuyến Đơn hàng 3 đơ…" at bounding box center [808, 438] width 1502 height 779
click at [706, 617] on div "ver 1.8.146 Kho gửi Trên xe Kho nhận Hàng đã giao Chuyến 1 chuyến Đơn hàng 3 đơ…" at bounding box center [808, 438] width 1502 height 779
